Goal: Book appointment/travel/reservation

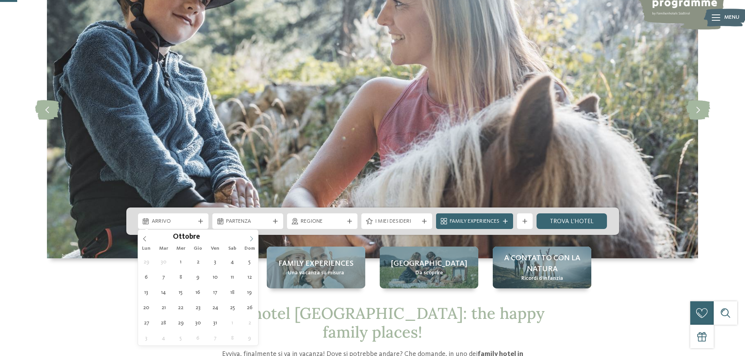
click at [255, 238] on span at bounding box center [251, 236] width 13 height 13
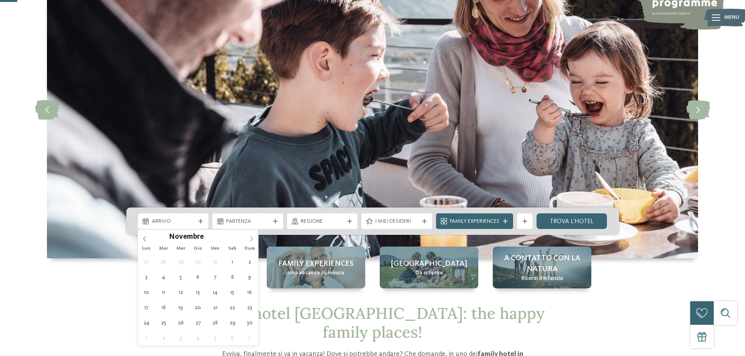
click at [256, 238] on span at bounding box center [251, 236] width 13 height 13
type div "30.12.2025"
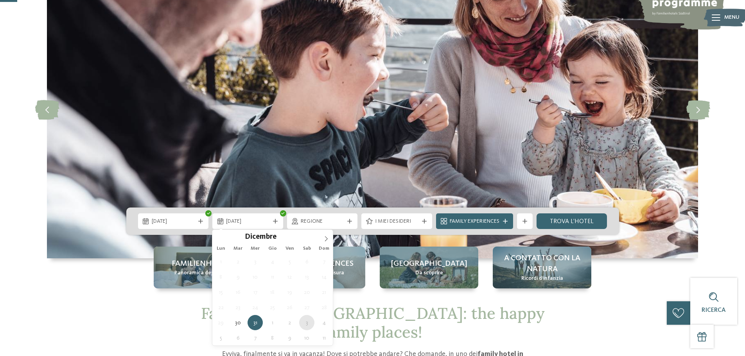
type div "03.01.2026"
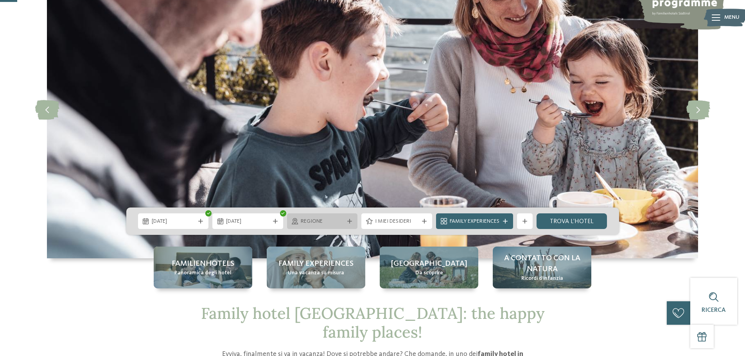
click at [340, 222] on span "Regione" at bounding box center [322, 222] width 43 height 8
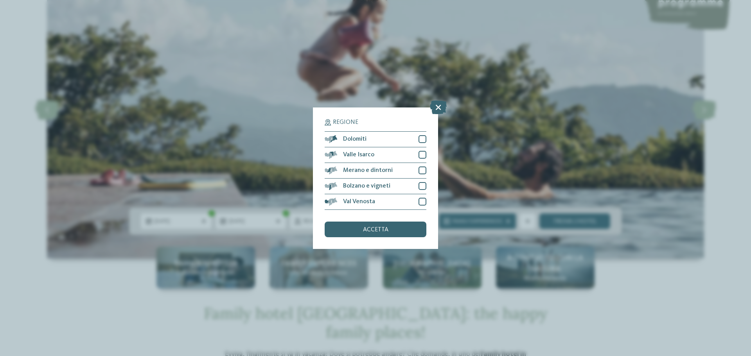
click at [427, 138] on div "Regione Dolomiti Valle Isarco" at bounding box center [375, 179] width 125 height 142
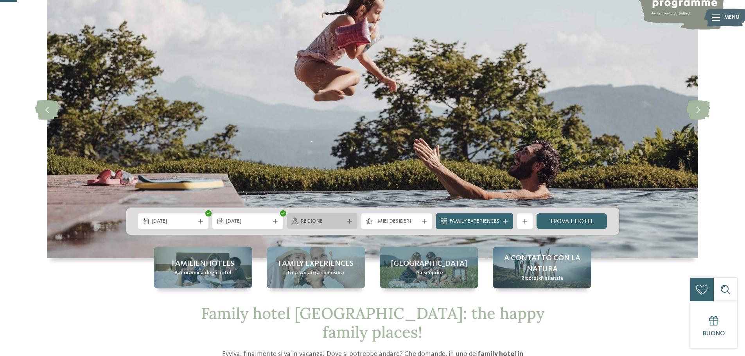
click at [332, 220] on span "Regione" at bounding box center [322, 222] width 43 height 8
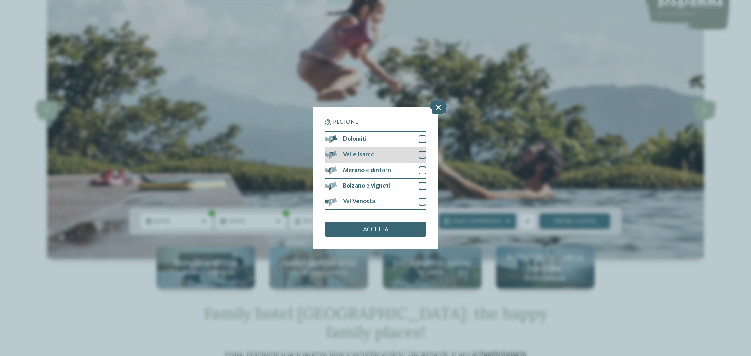
drag, startPoint x: 422, startPoint y: 141, endPoint x: 422, endPoint y: 155, distance: 14.1
click at [423, 147] on div "Dolomiti Valle Isarco" at bounding box center [376, 170] width 102 height 79
click at [422, 156] on div at bounding box center [422, 155] width 8 height 8
click at [424, 168] on div at bounding box center [422, 171] width 8 height 8
click at [423, 184] on div at bounding box center [422, 186] width 8 height 8
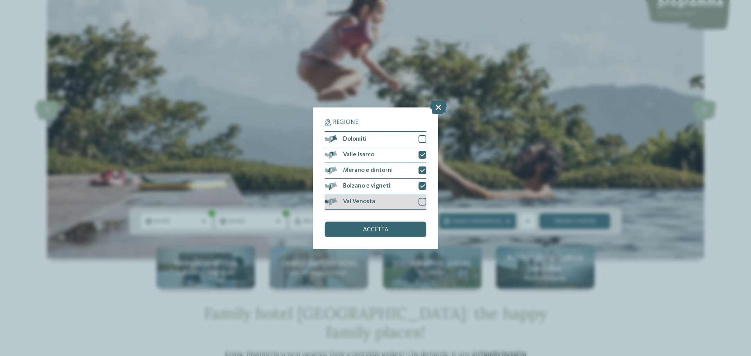
click at [423, 196] on div "Val Venosta" at bounding box center [376, 202] width 102 height 16
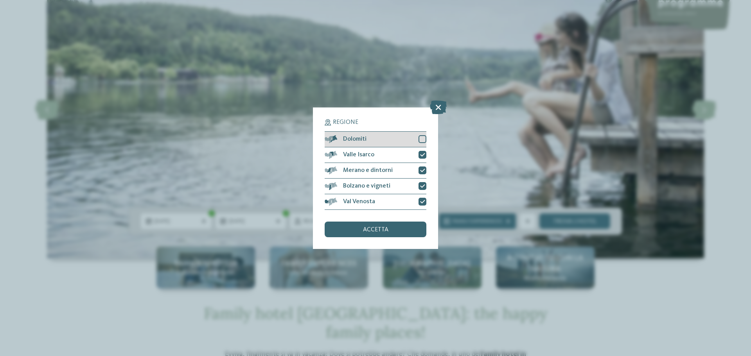
click at [421, 138] on div at bounding box center [422, 139] width 8 height 8
click at [389, 228] on div "accetta" at bounding box center [376, 230] width 102 height 16
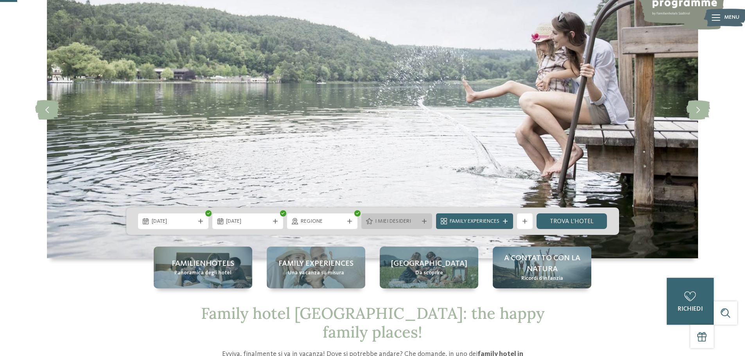
click at [416, 222] on span "I miei desideri" at bounding box center [396, 222] width 43 height 8
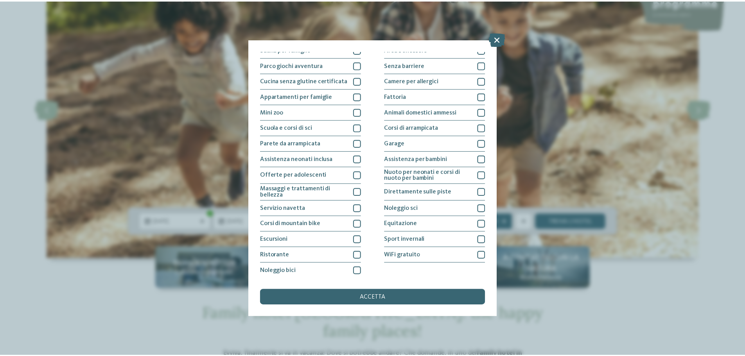
scroll to position [55, 0]
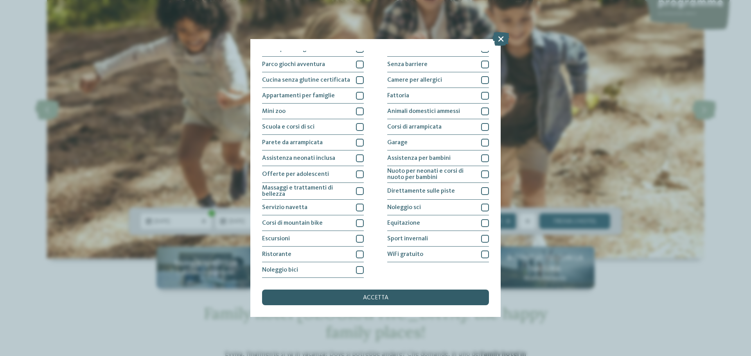
click at [380, 296] on span "accetta" at bounding box center [375, 298] width 25 height 6
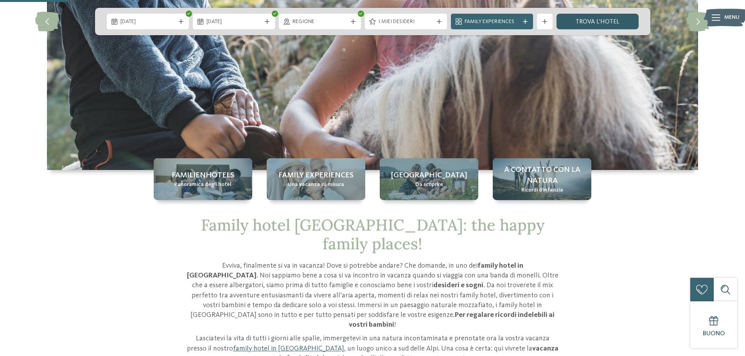
scroll to position [117, 0]
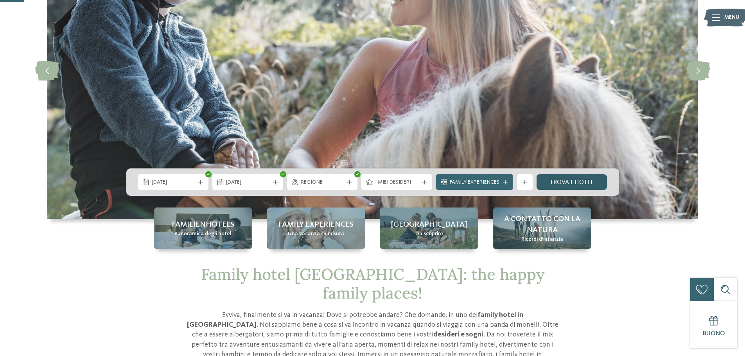
click at [583, 182] on link "trova l’hotel" at bounding box center [571, 182] width 71 height 16
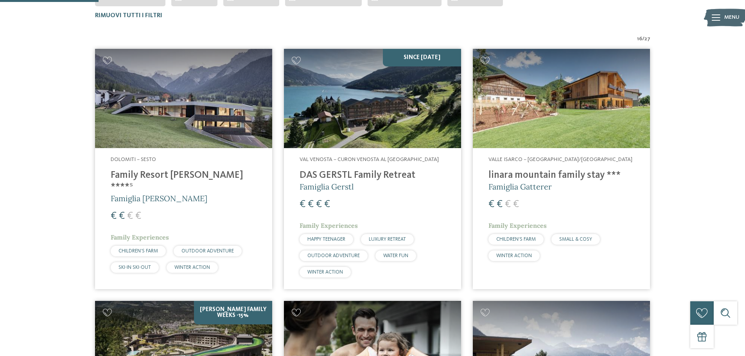
drag, startPoint x: 175, startPoint y: 173, endPoint x: 67, endPoint y: 159, distance: 109.2
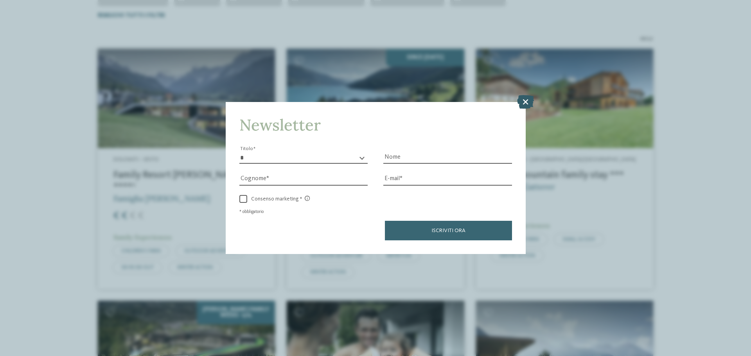
click at [523, 100] on icon at bounding box center [525, 102] width 17 height 14
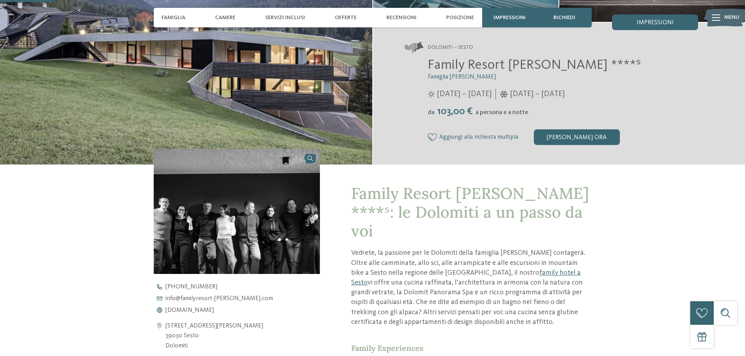
click at [441, 66] on span "Family Resort [PERSON_NAME] ****ˢ" at bounding box center [534, 65] width 213 height 14
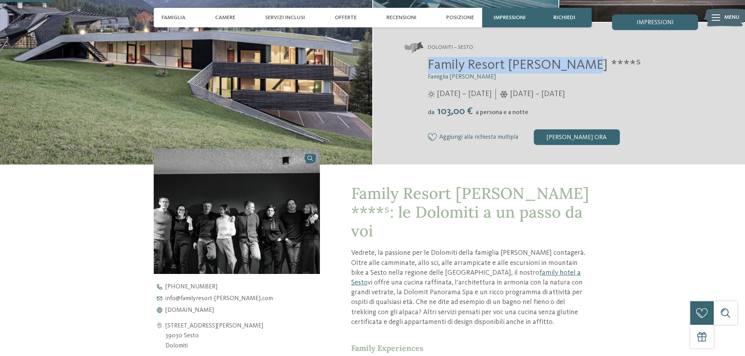
drag, startPoint x: 441, startPoint y: 66, endPoint x: 570, endPoint y: 70, distance: 129.5
click at [570, 70] on span "Family Resort Rainer ****ˢ" at bounding box center [534, 65] width 213 height 14
copy span "Family Resort Rainer ****ˢ"
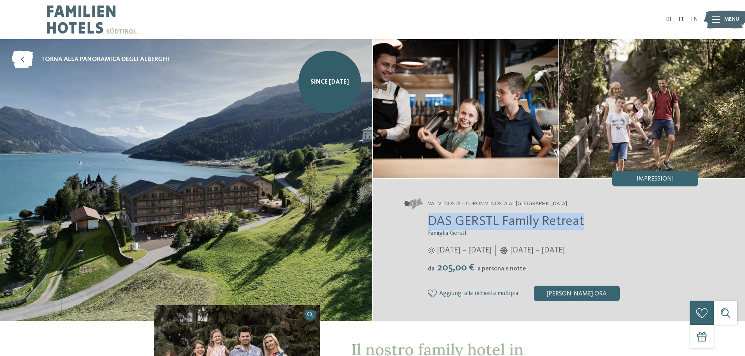
drag, startPoint x: 516, startPoint y: 219, endPoint x: 599, endPoint y: 219, distance: 82.9
click at [599, 219] on h2 "DAS GERSTL Family Retreat" at bounding box center [563, 221] width 271 height 16
